Goal: Transaction & Acquisition: Purchase product/service

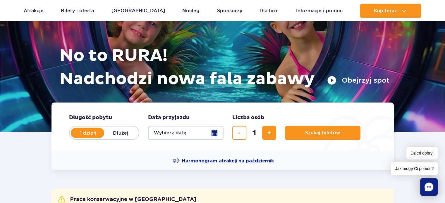
scroll to position [59, 0]
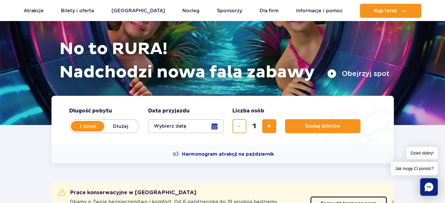
click at [213, 126] on button "Wybierz datę" at bounding box center [185, 126] width 75 height 14
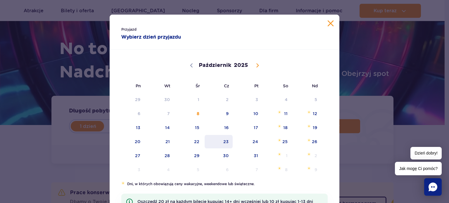
click at [222, 141] on span "23" at bounding box center [219, 141] width 30 height 13
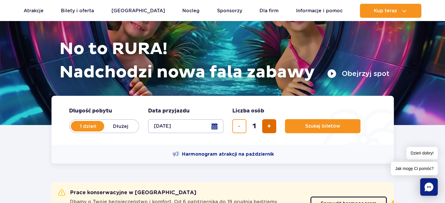
click at [266, 127] on button "dodaj bilet" at bounding box center [269, 126] width 14 height 14
type input "2"
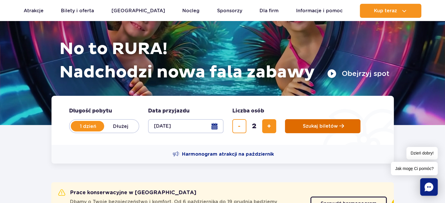
click at [300, 123] on button "Szukaj biletów" at bounding box center [322, 126] width 75 height 14
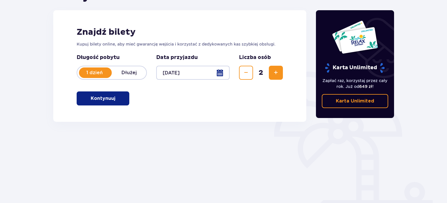
scroll to position [88, 0]
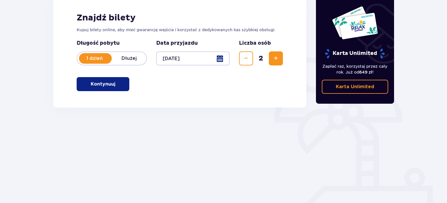
click at [110, 86] on p "Kontynuuj" at bounding box center [103, 84] width 25 height 6
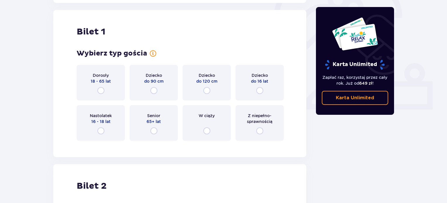
scroll to position [195, 0]
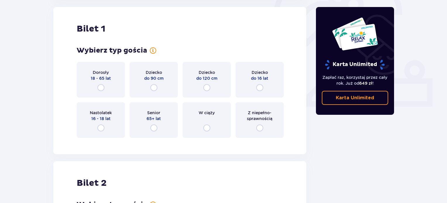
click at [102, 92] on div "Dorosły 18 - 65 lat" at bounding box center [101, 80] width 48 height 36
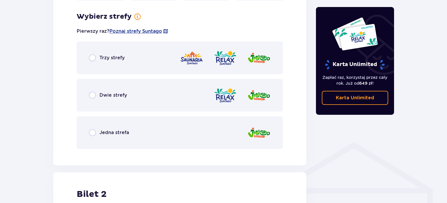
scroll to position [338, 0]
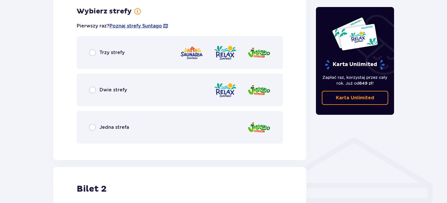
click at [94, 53] on input "radio" at bounding box center [92, 52] width 7 height 7
radio input "true"
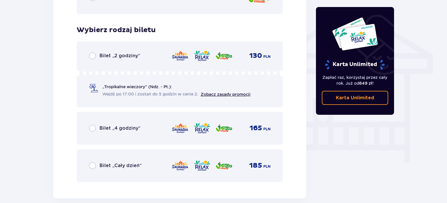
scroll to position [487, 0]
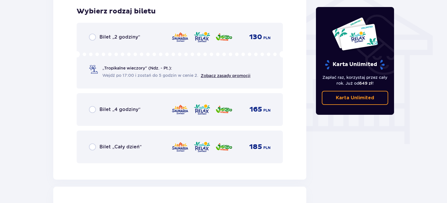
click at [92, 148] on input "radio" at bounding box center [92, 147] width 7 height 7
radio input "true"
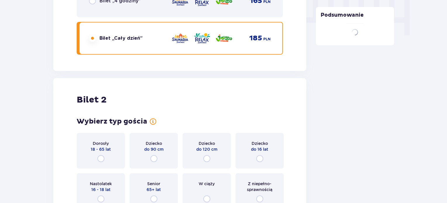
scroll to position [666, 0]
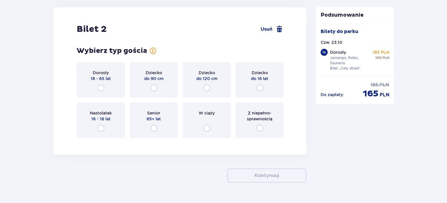
click at [101, 88] on input "radio" at bounding box center [100, 88] width 7 height 7
radio input "true"
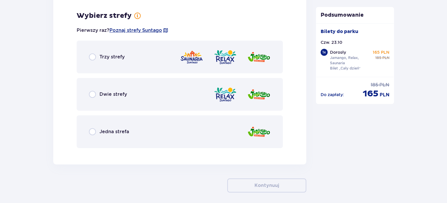
scroll to position [809, 0]
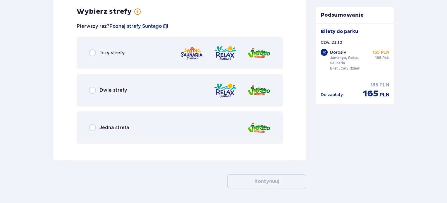
click at [94, 50] on input "radio" at bounding box center [92, 52] width 7 height 7
radio input "true"
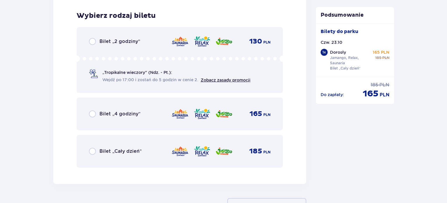
scroll to position [958, 0]
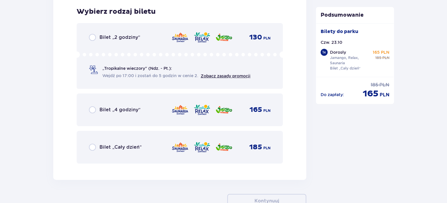
click at [92, 146] on input "radio" at bounding box center [92, 147] width 7 height 7
radio input "true"
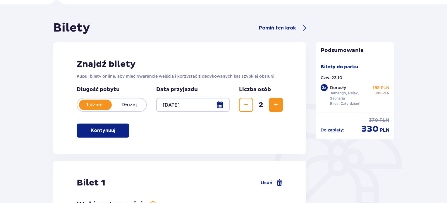
scroll to position [0, 0]
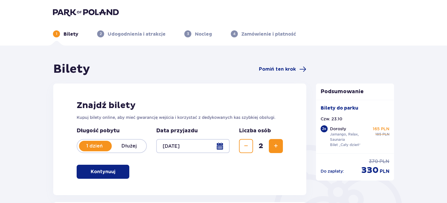
click at [220, 147] on div at bounding box center [192, 146] width 73 height 14
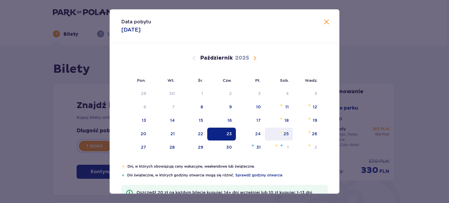
click at [290, 133] on div "25" at bounding box center [279, 134] width 28 height 13
type input "25.10.25"
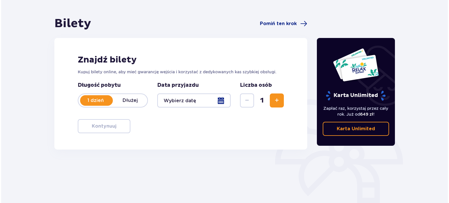
scroll to position [36, 0]
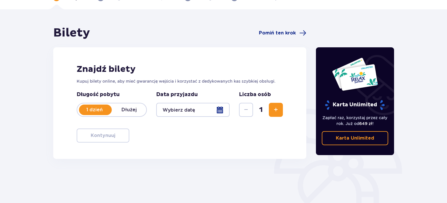
click at [278, 110] on span "Zwiększ" at bounding box center [275, 109] width 7 height 7
drag, startPoint x: 224, startPoint y: 107, endPoint x: 229, endPoint y: 107, distance: 5.3
click at [229, 107] on div at bounding box center [192, 110] width 73 height 14
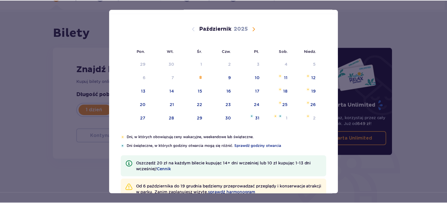
scroll to position [47, 0]
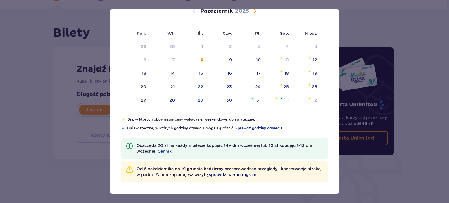
click at [254, 175] on span "sprawdź harmonogram" at bounding box center [232, 175] width 47 height 6
click at [285, 85] on div "25" at bounding box center [286, 87] width 5 height 6
type input "25.10.25"
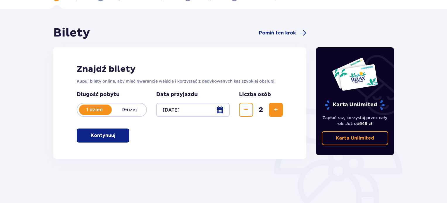
click at [110, 137] on p "Kontynuuj" at bounding box center [103, 136] width 25 height 6
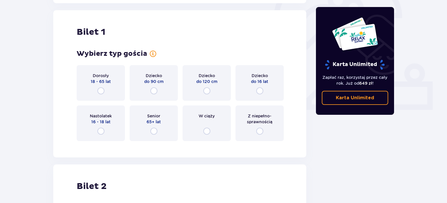
scroll to position [195, 0]
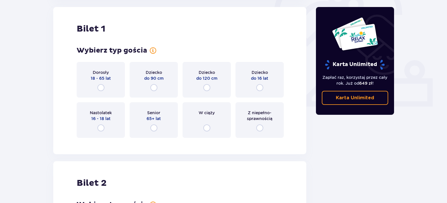
click at [101, 86] on input "radio" at bounding box center [100, 87] width 7 height 7
radio input "true"
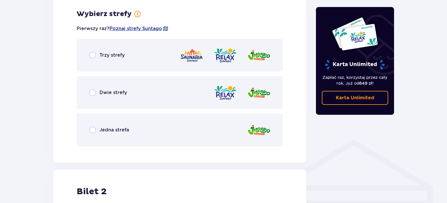
scroll to position [338, 0]
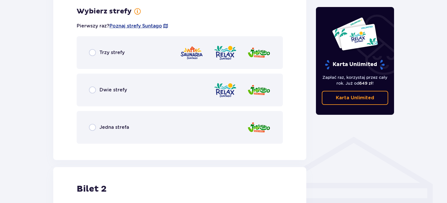
click at [89, 52] on input "radio" at bounding box center [92, 52] width 7 height 7
radio input "true"
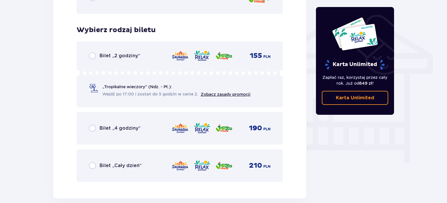
scroll to position [487, 0]
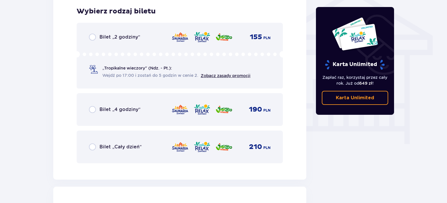
click at [97, 146] on div "Bilet „Cały dzień”" at bounding box center [115, 147] width 53 height 7
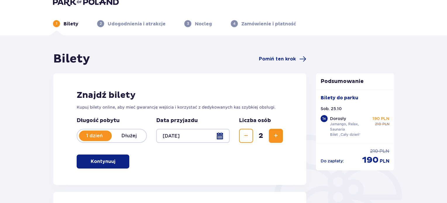
scroll to position [0, 0]
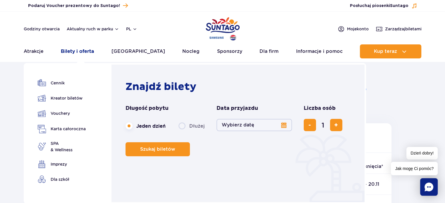
click at [82, 50] on link "Bilety i oferta" at bounding box center [77, 51] width 33 height 14
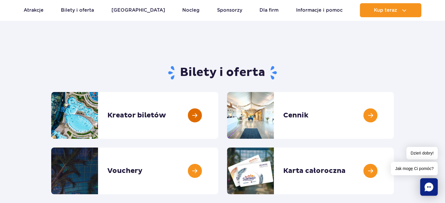
scroll to position [29, 0]
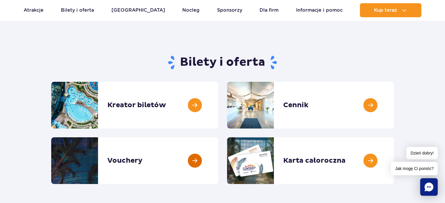
click at [218, 160] on link at bounding box center [218, 161] width 0 height 47
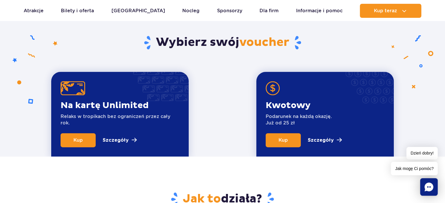
scroll to position [205, 0]
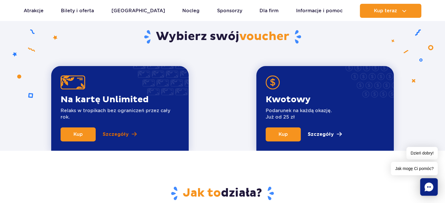
click at [121, 134] on p "Szczegóły" at bounding box center [116, 134] width 26 height 7
